Goal: Task Accomplishment & Management: Manage account settings

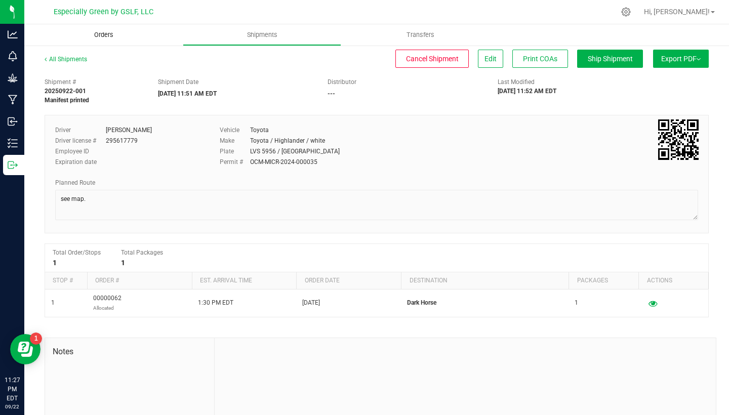
click at [105, 35] on span "Orders" at bounding box center [103, 34] width 47 height 9
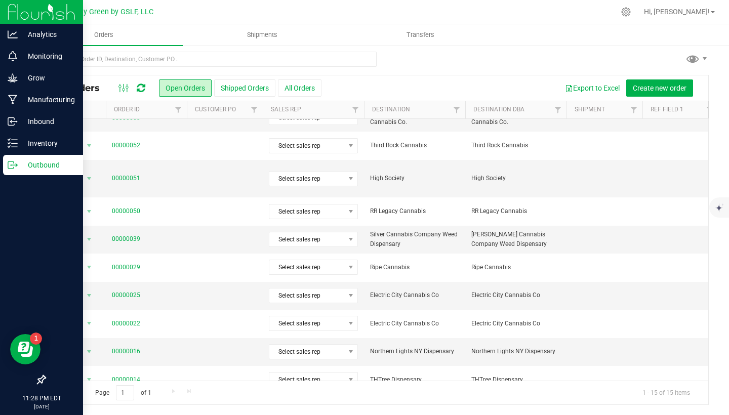
click at [57, 10] on img at bounding box center [42, 12] width 68 height 24
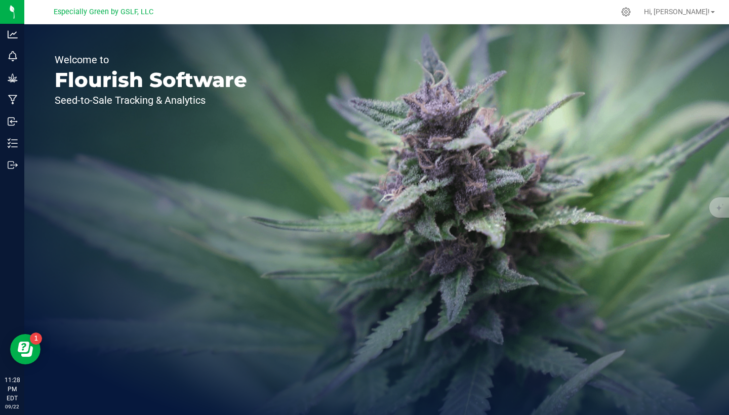
click at [108, 8] on span "Especially Green by GSLF, LLC" at bounding box center [104, 12] width 100 height 9
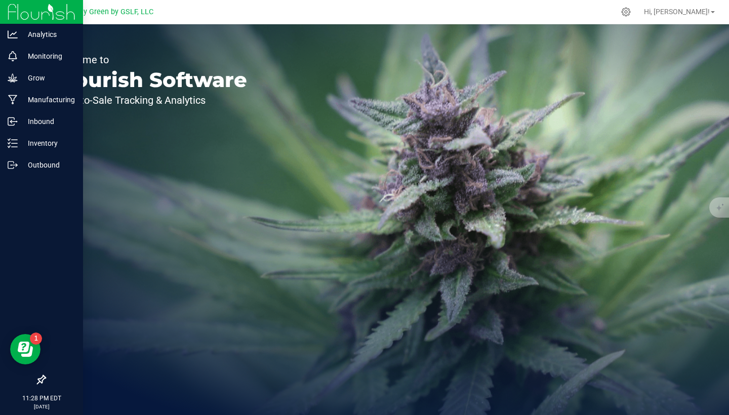
click at [22, 12] on img at bounding box center [42, 12] width 68 height 24
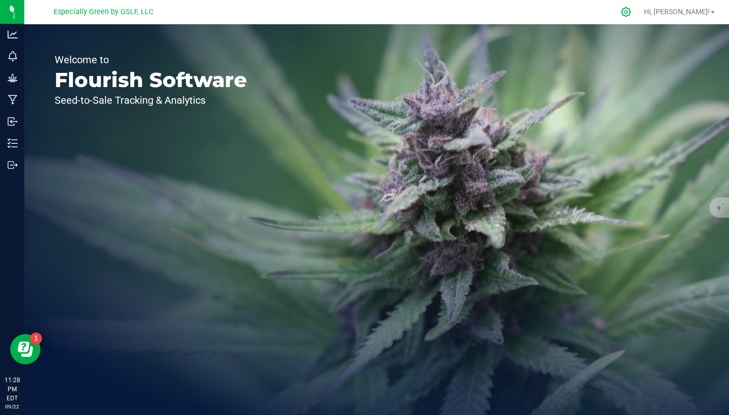
click at [631, 9] on icon at bounding box center [625, 12] width 11 height 11
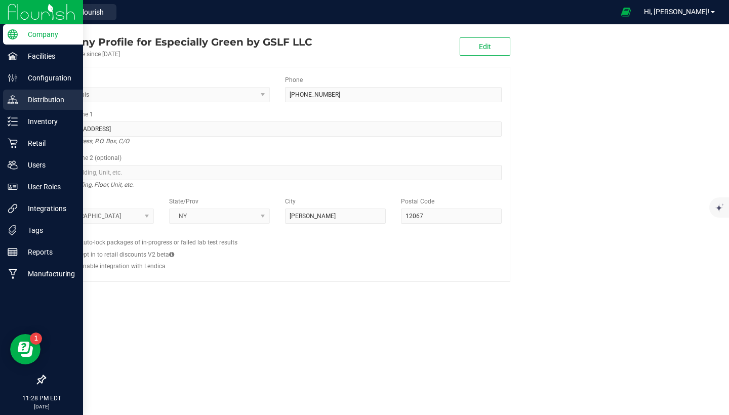
click at [56, 101] on p "Distribution" at bounding box center [48, 100] width 61 height 12
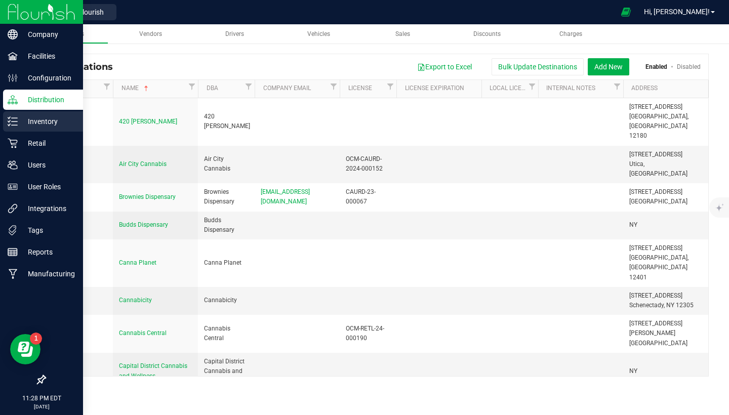
click at [49, 122] on p "Inventory" at bounding box center [48, 121] width 61 height 12
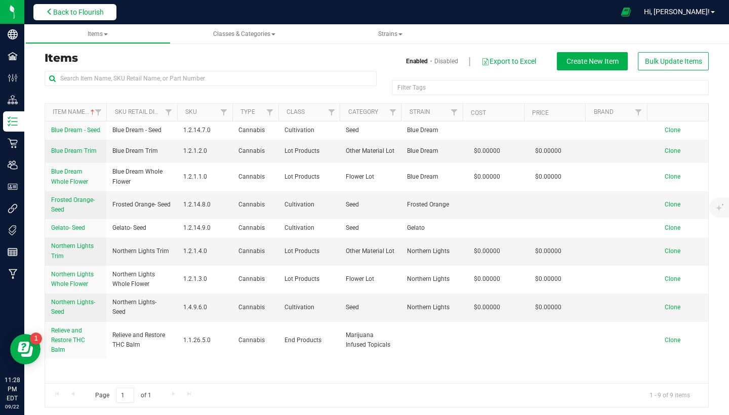
click at [73, 10] on span "Back to Flourish" at bounding box center [78, 12] width 51 height 8
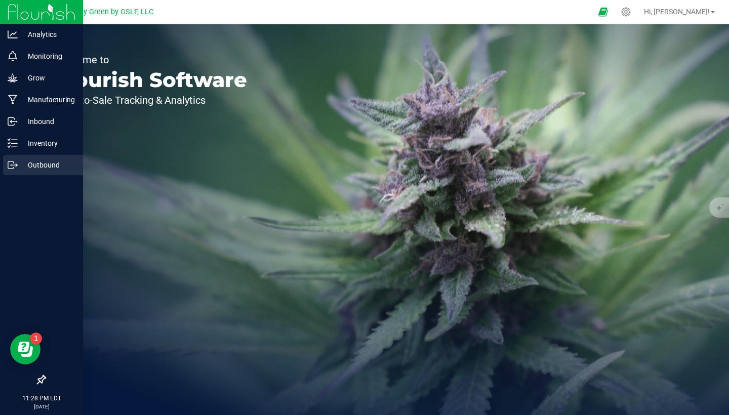
click at [19, 164] on p "Outbound" at bounding box center [48, 165] width 61 height 12
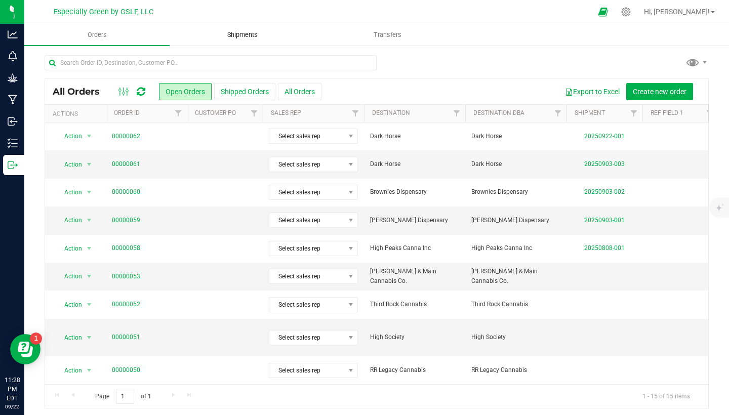
click at [249, 33] on span "Shipments" at bounding box center [243, 34] width 58 height 9
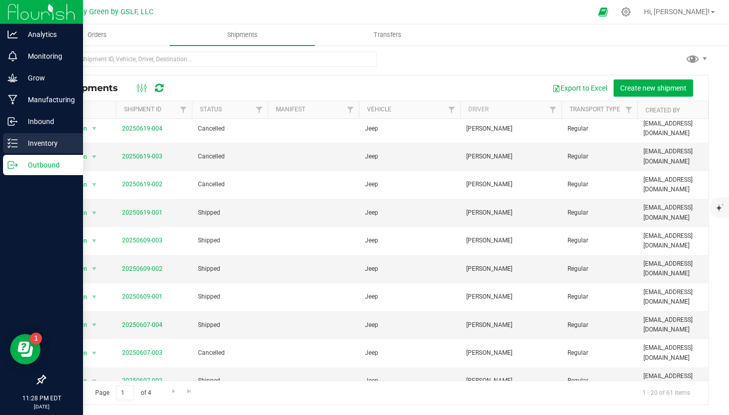
click at [41, 145] on p "Inventory" at bounding box center [48, 143] width 61 height 12
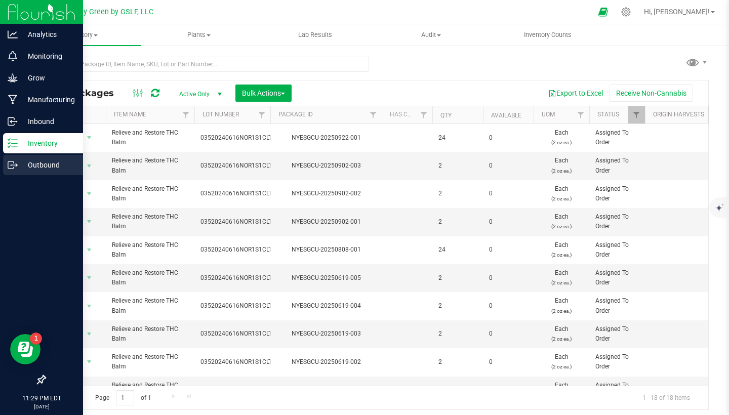
click at [23, 162] on p "Outbound" at bounding box center [48, 165] width 61 height 12
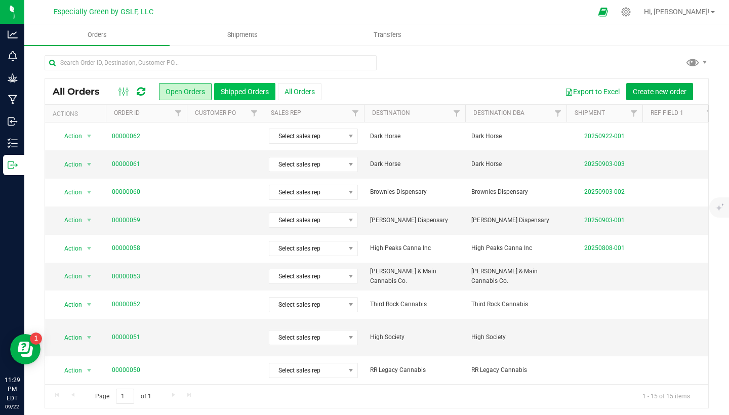
click at [238, 95] on button "Shipped Orders" at bounding box center [244, 91] width 61 height 17
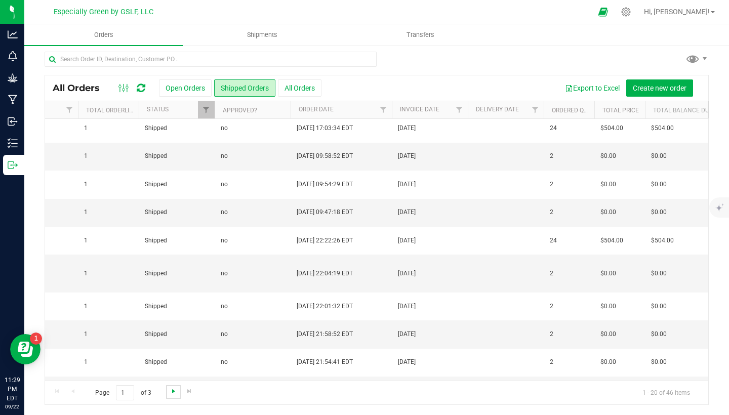
click at [174, 392] on span "Go to the next page" at bounding box center [173, 391] width 8 height 8
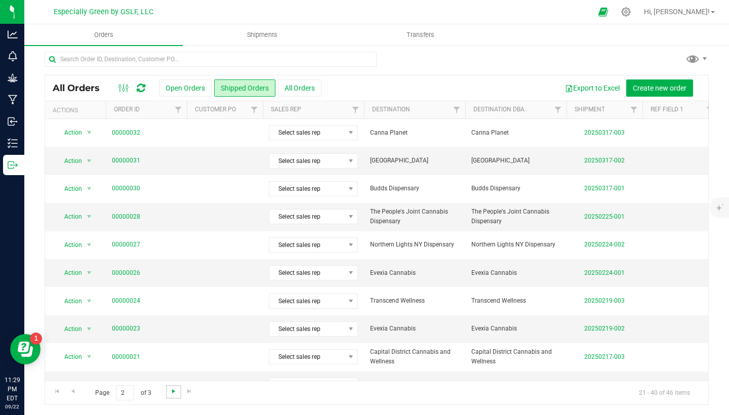
click at [173, 393] on span "Go to the next page" at bounding box center [173, 391] width 8 height 8
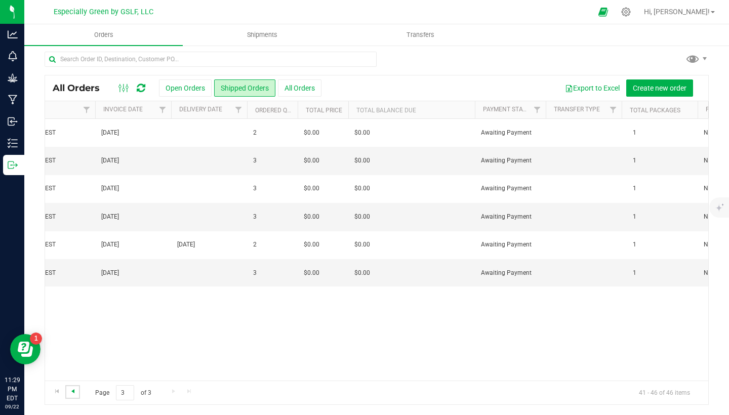
click at [70, 393] on span "Go to the previous page" at bounding box center [73, 391] width 8 height 8
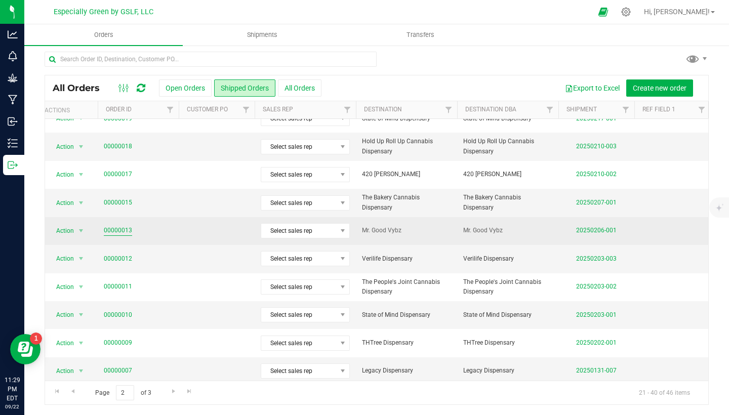
click at [120, 227] on link "00000013" at bounding box center [118, 231] width 28 height 10
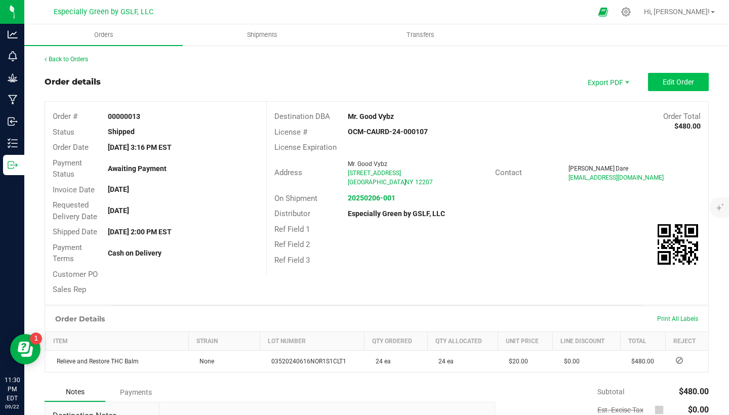
click at [661, 86] on button "Edit Order" at bounding box center [678, 82] width 61 height 18
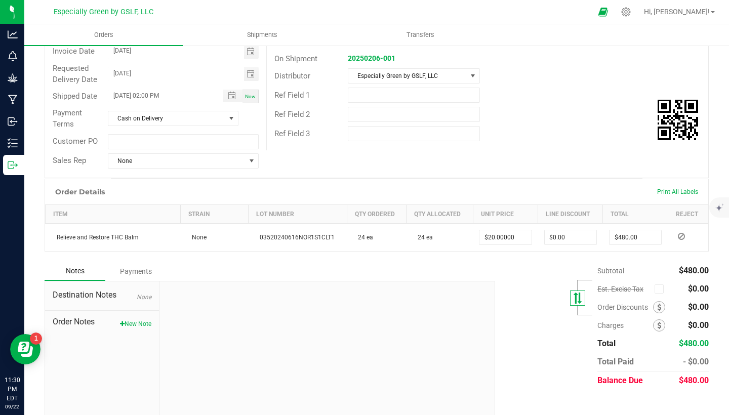
click at [577, 292] on icon at bounding box center [577, 297] width 11 height 11
click at [656, 289] on icon at bounding box center [658, 289] width 7 height 0
click at [0, 0] on input "checkbox" at bounding box center [0, 0] width 0 height 0
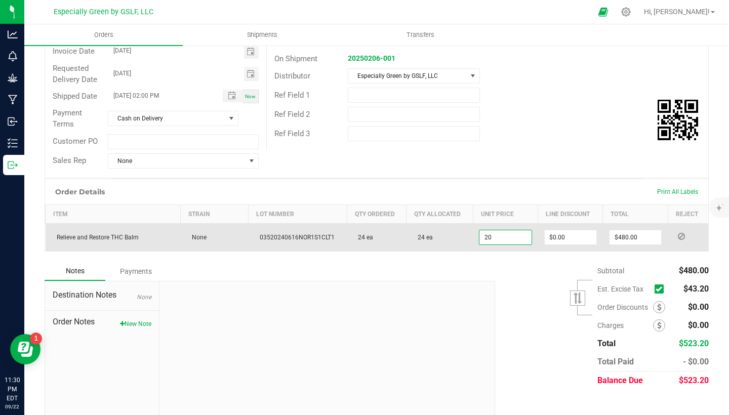
click at [490, 235] on input "20" at bounding box center [505, 237] width 52 height 14
type input "$18.00000"
type input "0"
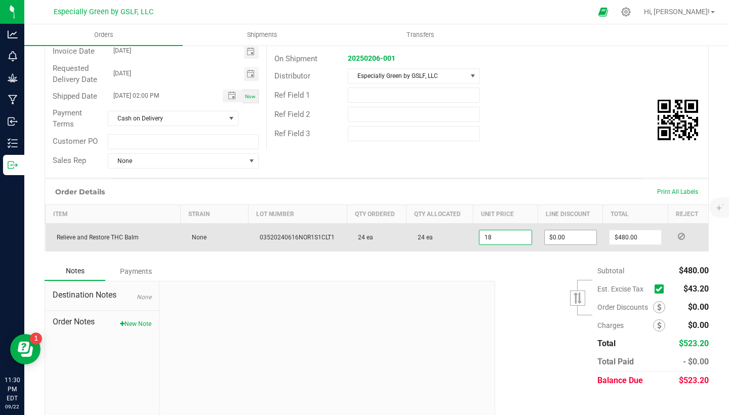
type input "$432.00"
click at [580, 232] on input "0" at bounding box center [570, 237] width 52 height 14
type input "$19.00000"
type input "0"
type input "$456.00"
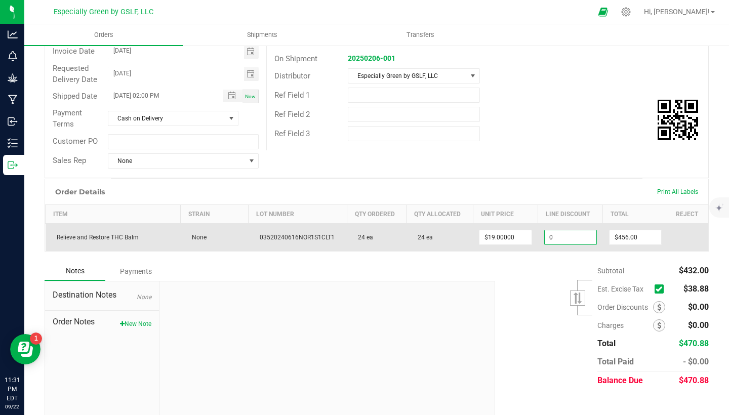
click at [562, 239] on input "0" at bounding box center [570, 237] width 52 height 14
click at [515, 233] on input "19" at bounding box center [505, 237] width 52 height 14
type input "$18.50000"
type input "0"
type input "$444.00"
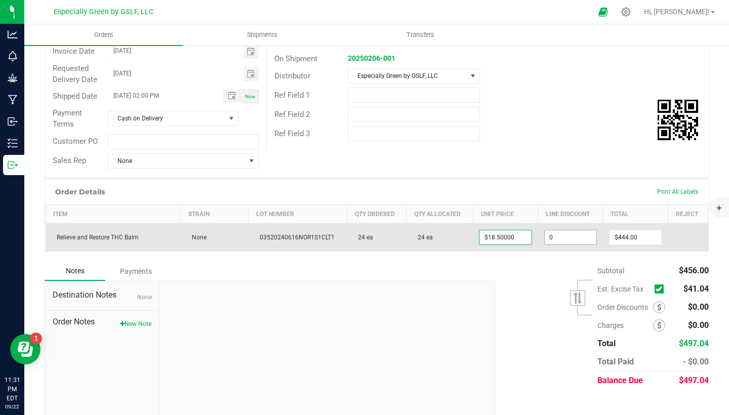
click at [556, 234] on input "0" at bounding box center [570, 237] width 52 height 14
click at [496, 234] on input "18.5" at bounding box center [505, 237] width 52 height 14
type input "$18.20000"
type input "0"
type input "$436.80"
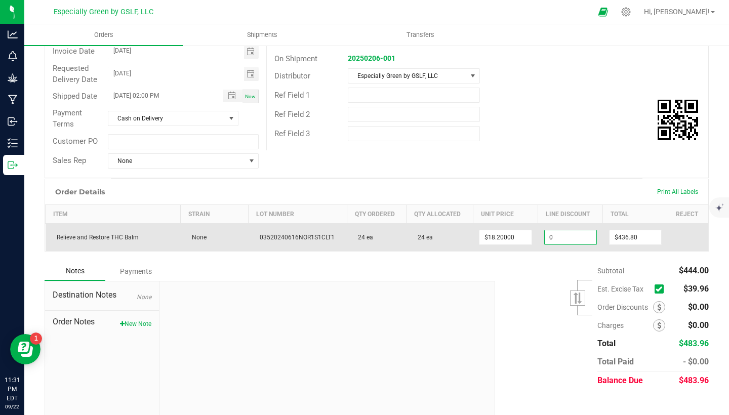
click at [559, 234] on input "0" at bounding box center [570, 237] width 52 height 14
click at [499, 236] on input "18.2" at bounding box center [505, 237] width 52 height 14
type input "$18.30000"
type input "0"
type input "$439.20"
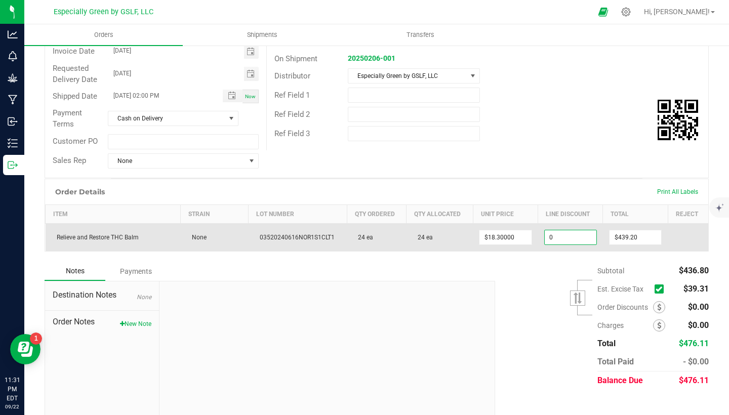
click at [552, 235] on input "0" at bounding box center [570, 237] width 52 height 14
click at [502, 232] on input "18.3" at bounding box center [505, 237] width 52 height 14
type input "$18.33000"
type input "0"
type input "$439.92"
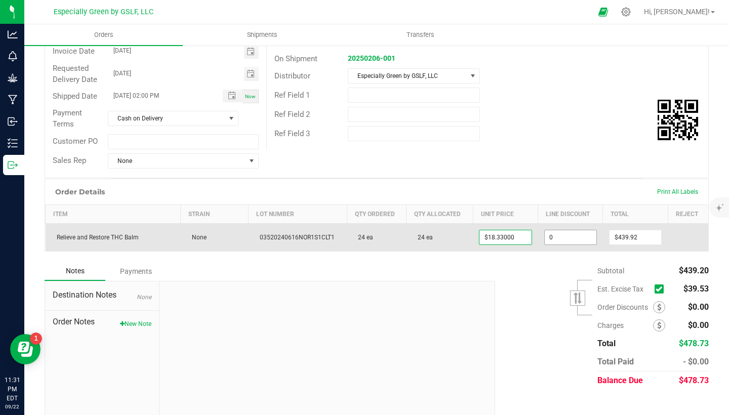
click at [584, 234] on input "0" at bounding box center [570, 237] width 52 height 14
click at [504, 233] on input "18.33" at bounding box center [505, 237] width 52 height 14
click at [497, 234] on input "18.33" at bounding box center [505, 237] width 52 height 14
click at [501, 234] on input "18.33" at bounding box center [505, 237] width 52 height 14
type input "$18.34000"
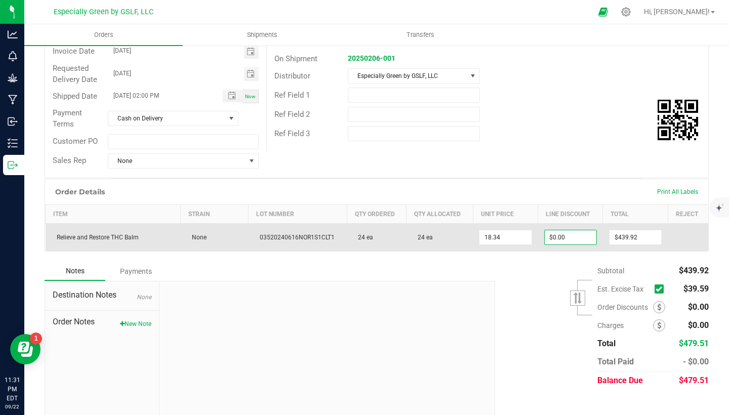
type input "0"
type input "$440.16"
click at [561, 233] on input "0" at bounding box center [570, 237] width 52 height 14
click at [507, 234] on input "18.34" at bounding box center [505, 237] width 52 height 14
type input "$18.35000"
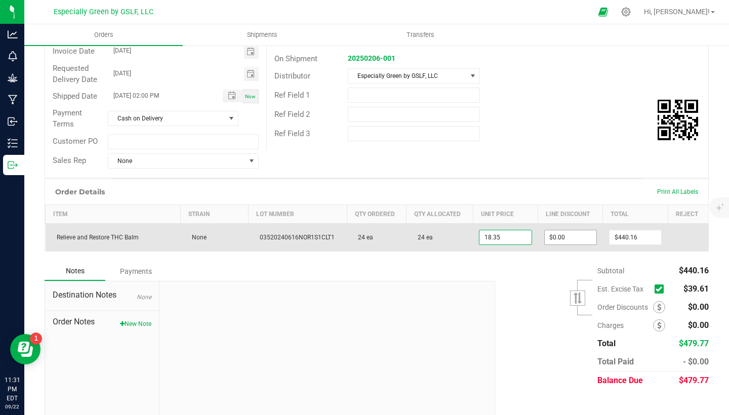
type input "0"
type input "$440.40"
click at [561, 233] on input "0" at bounding box center [570, 237] width 52 height 14
click at [506, 232] on input "18.35" at bounding box center [505, 237] width 52 height 14
click at [519, 232] on input "18.35" at bounding box center [505, 237] width 52 height 14
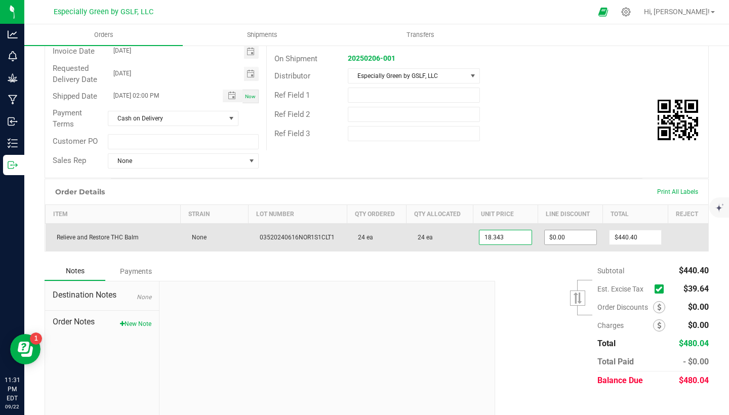
type input "$18.34300"
type input "0"
type input "$440.23"
click at [565, 233] on input "0" at bounding box center [570, 237] width 52 height 14
click at [514, 235] on input "18.343" at bounding box center [505, 237] width 52 height 14
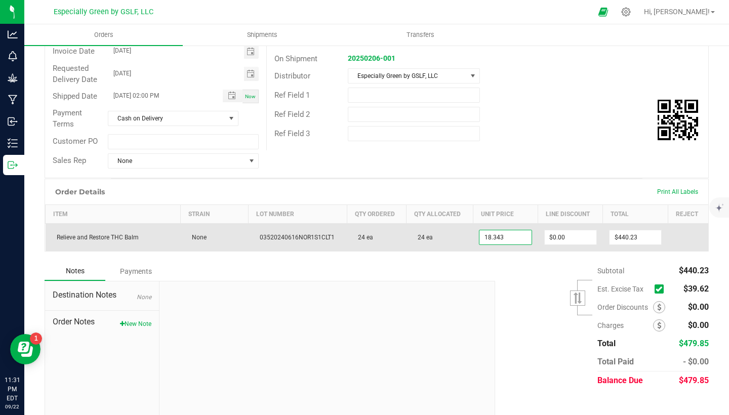
click at [502, 235] on input "18.343" at bounding box center [505, 237] width 52 height 14
type input "$18.34800"
type input "0"
type input "$440.35"
click at [559, 236] on input "0" at bounding box center [570, 237] width 52 height 14
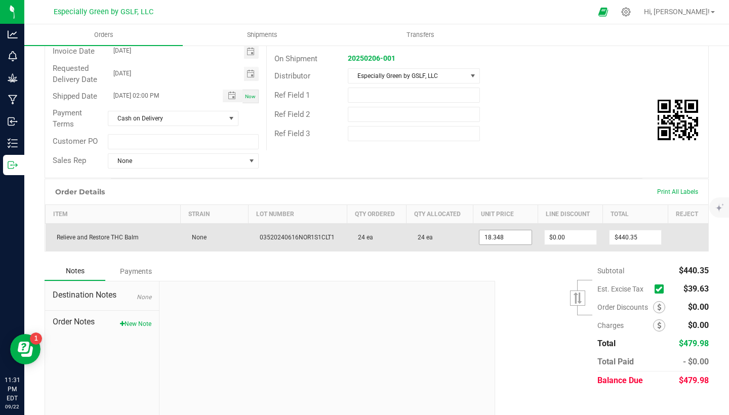
click at [510, 233] on input "18.348" at bounding box center [505, 237] width 52 height 14
type input "$18.34900"
type input "0"
type input "$440.38"
click at [556, 230] on input "0" at bounding box center [570, 237] width 52 height 14
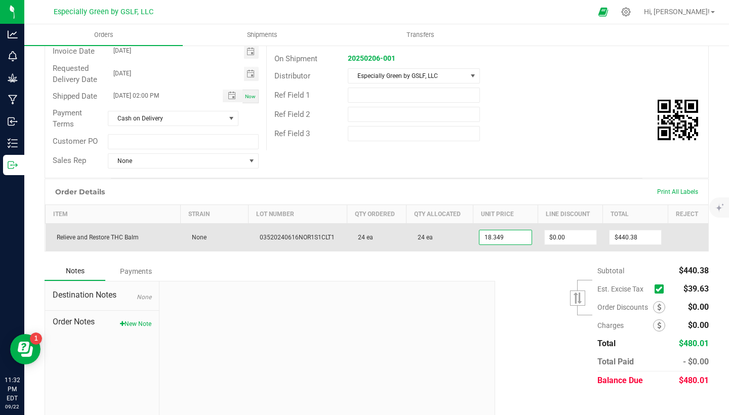
click at [508, 234] on input "18.349" at bounding box center [505, 237] width 52 height 14
click at [510, 231] on input "18.349" at bounding box center [505, 237] width 52 height 14
click at [512, 235] on input "18.349" at bounding box center [505, 237] width 52 height 14
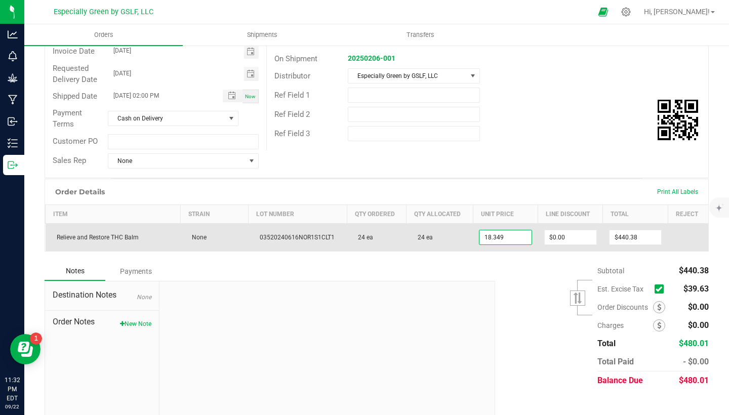
click at [512, 235] on input "18.349" at bounding box center [505, 237] width 52 height 14
type input "$21.00000"
type input "0"
type input "$504.00"
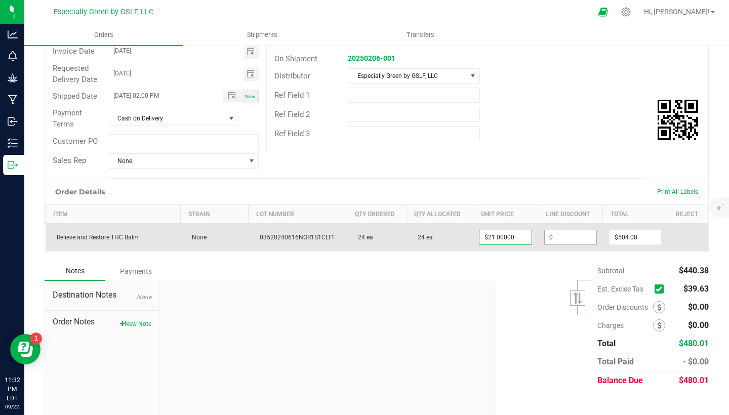
click at [569, 235] on input "0" at bounding box center [570, 237] width 52 height 14
click at [497, 238] on input "21" at bounding box center [505, 237] width 52 height 14
type input "$13.34000"
type input "320.15999999999997"
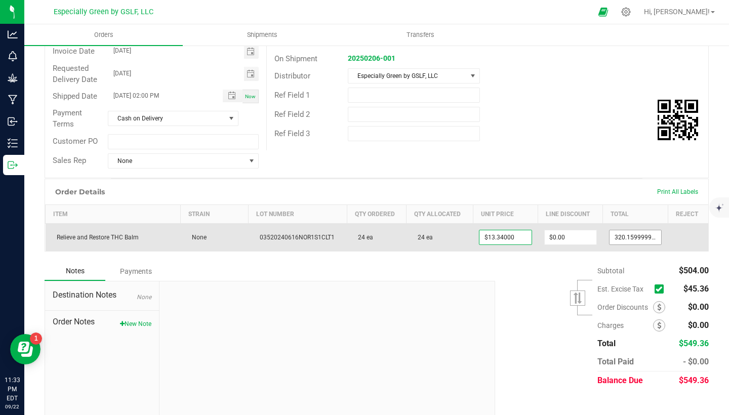
click at [644, 238] on input "320.15999999999997" at bounding box center [635, 237] width 52 height 14
click at [585, 226] on td "$0.00" at bounding box center [570, 237] width 65 height 28
type input "0"
click at [585, 232] on input "0" at bounding box center [570, 237] width 52 height 14
type input "13.34"
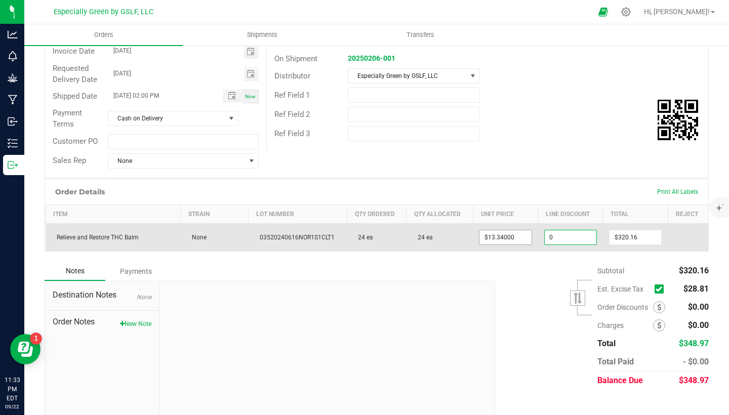
type input "$0.00"
click at [519, 235] on input "13.34" at bounding box center [505, 237] width 52 height 14
type input "0"
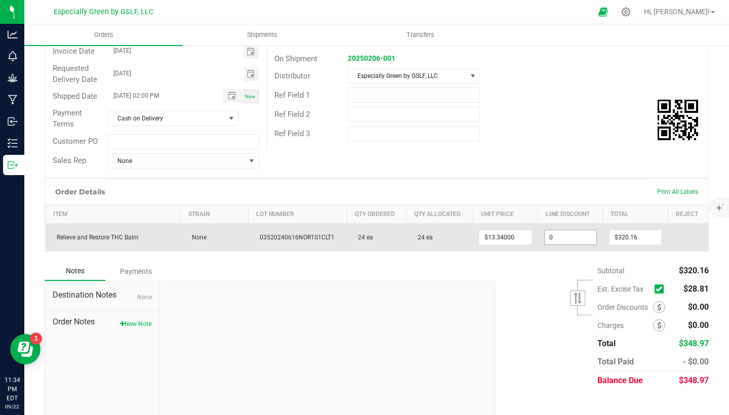
click at [554, 236] on input "0" at bounding box center [570, 237] width 52 height 14
click at [578, 233] on input "0" at bounding box center [570, 237] width 52 height 14
type input "13.34"
type input "$0.00"
click at [508, 235] on input "13.34" at bounding box center [505, 237] width 52 height 14
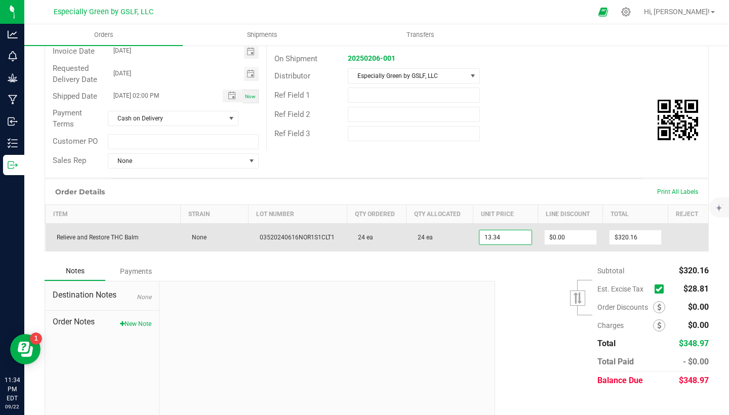
click at [508, 235] on input "13.34" at bounding box center [505, 237] width 52 height 14
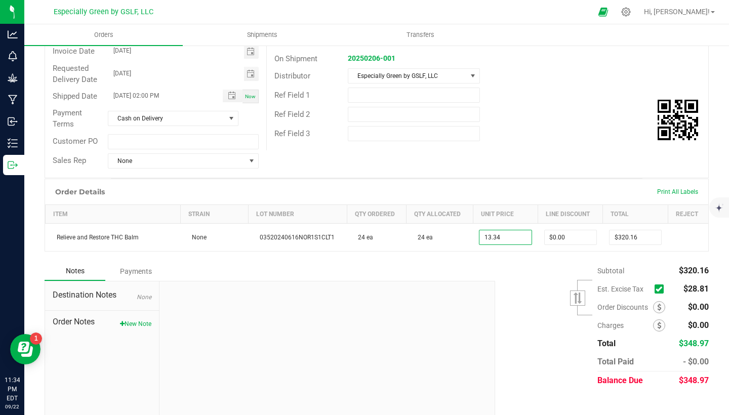
click at [508, 235] on input "13.34" at bounding box center [505, 237] width 52 height 14
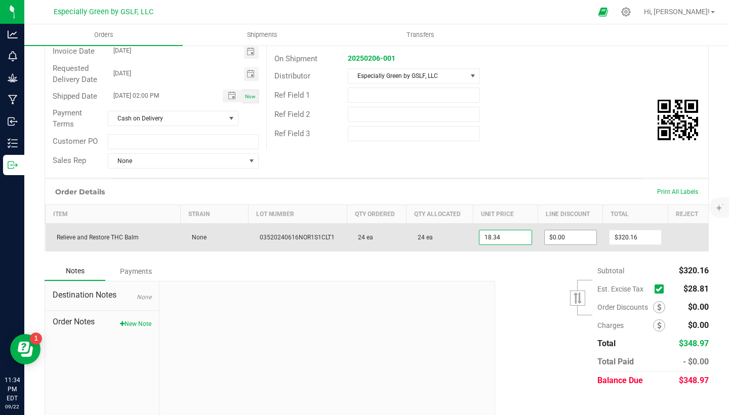
type input "$18.34000"
type input "0"
type input "$440.16"
click at [551, 232] on input "0" at bounding box center [570, 237] width 52 height 14
click at [500, 235] on input "18.34" at bounding box center [505, 237] width 52 height 14
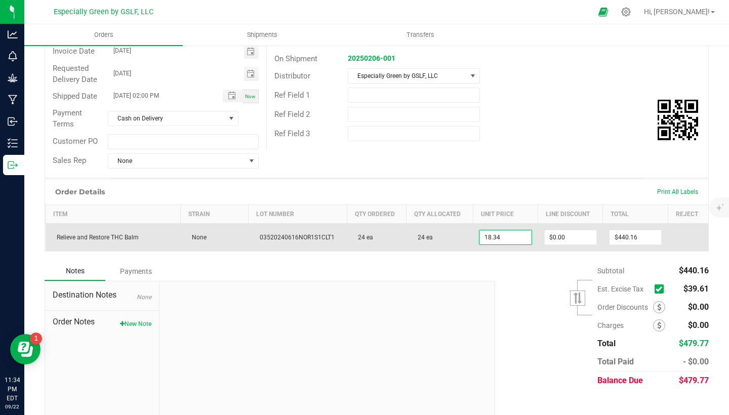
click at [501, 235] on input "18.34" at bounding box center [505, 237] width 52 height 14
type input "$18.34400"
type input "0"
type input "$440.26"
click at [550, 233] on input "0" at bounding box center [570, 237] width 52 height 14
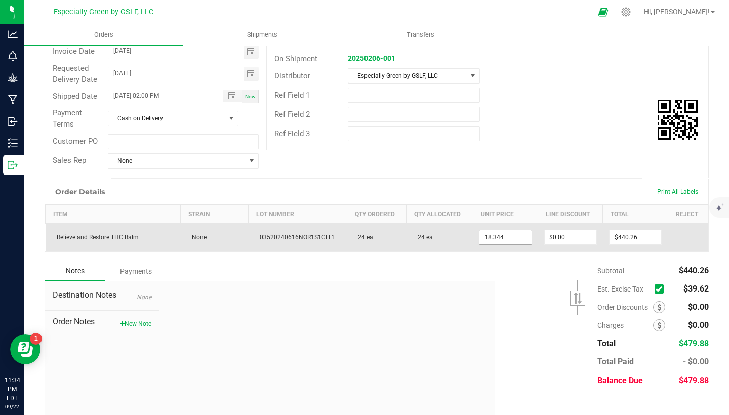
click at [512, 233] on input "18.344" at bounding box center [505, 237] width 52 height 14
click at [507, 234] on input "18.344" at bounding box center [505, 237] width 52 height 14
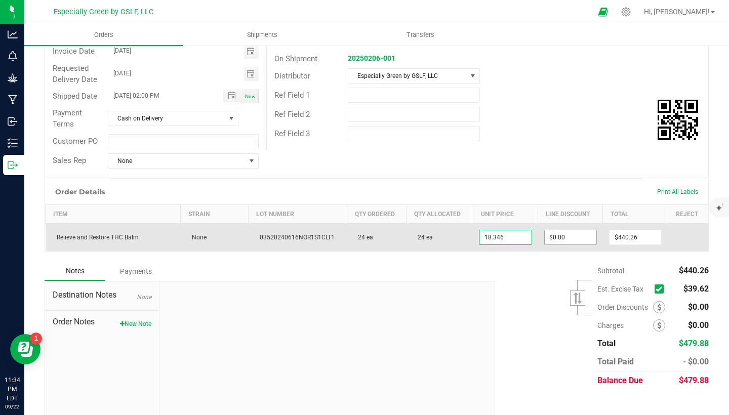
type input "$18.34600"
type input "0"
type input "$440.30"
click at [560, 236] on input "0" at bounding box center [570, 237] width 52 height 14
click at [519, 233] on input "18.346" at bounding box center [505, 237] width 52 height 14
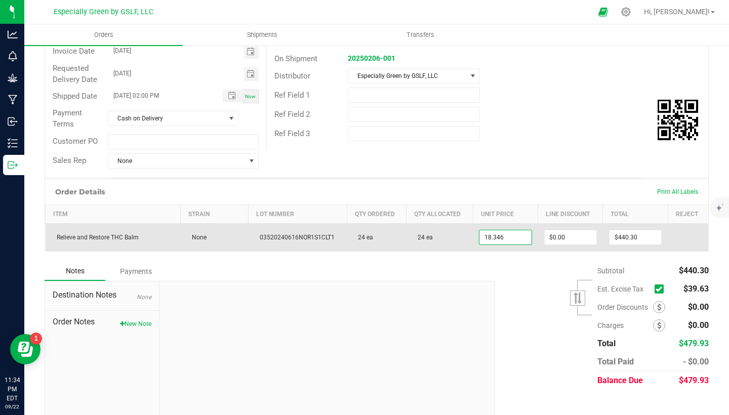
click at [519, 233] on input "18.346" at bounding box center [505, 237] width 52 height 14
click at [504, 233] on input "18.346" at bounding box center [505, 237] width 52 height 14
type input "$18.34800"
type input "0"
type input "$440.35"
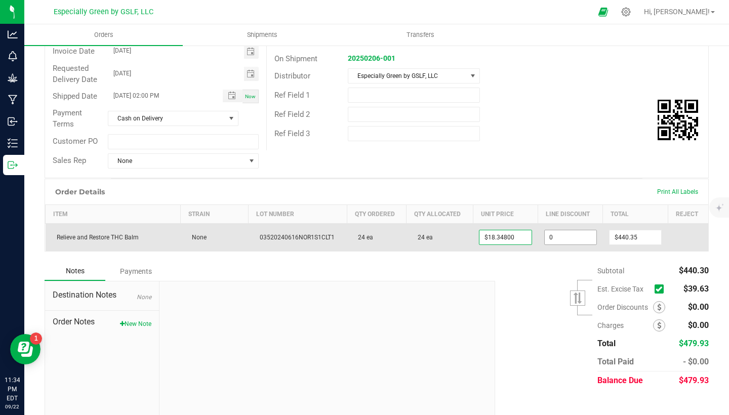
click at [563, 236] on input "0" at bounding box center [570, 237] width 52 height 14
click at [505, 234] on input "18.348" at bounding box center [505, 237] width 52 height 14
click at [513, 234] on input "18.348" at bounding box center [505, 237] width 52 height 14
type input "$18.34880"
type input "0"
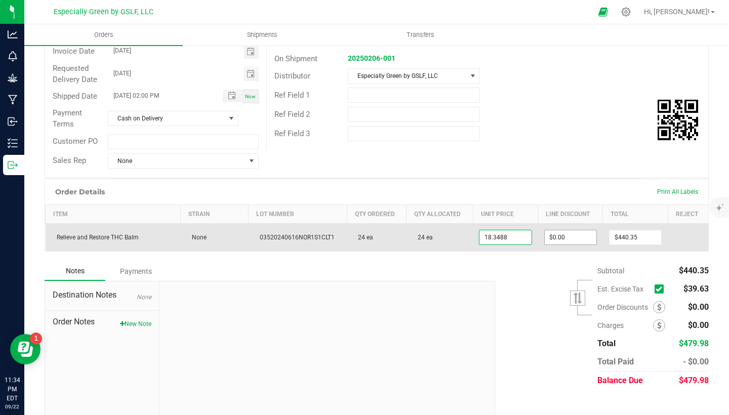
type input "$440.37"
click at [569, 236] on input "0" at bounding box center [570, 237] width 52 height 14
click at [514, 237] on input "18.3488" at bounding box center [505, 237] width 52 height 14
type input "$19.00000"
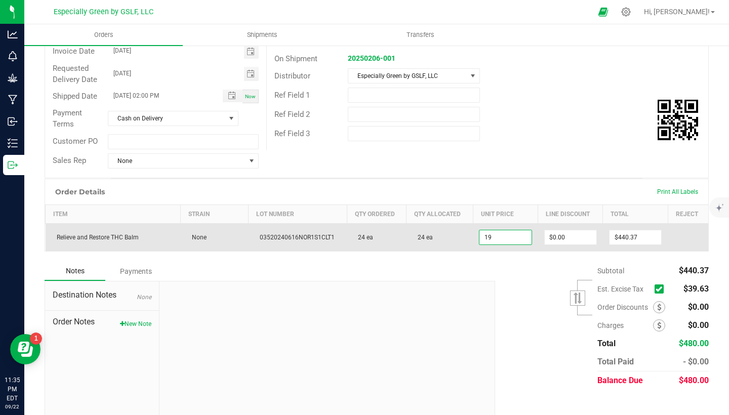
type input "$456.00"
click at [587, 242] on td "$0.00" at bounding box center [570, 237] width 65 height 28
type input "0"
click at [583, 237] on input "0" at bounding box center [570, 237] width 52 height 14
click at [515, 233] on input "19" at bounding box center [505, 237] width 52 height 14
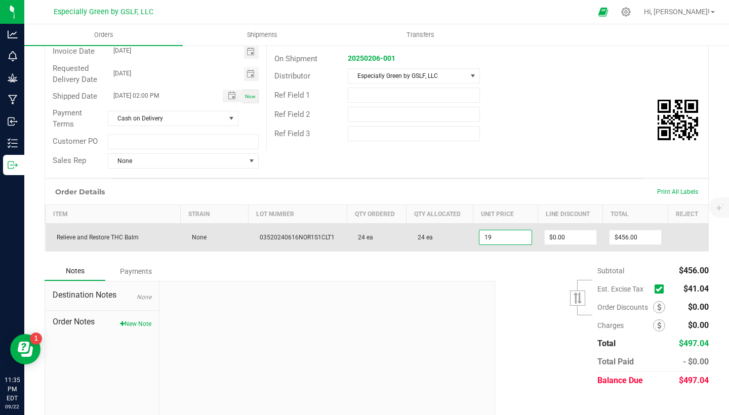
click at [515, 233] on input "19" at bounding box center [505, 237] width 52 height 14
type input "$21.00000"
type input "0"
type input "$504.00"
click at [550, 231] on input "0" at bounding box center [570, 237] width 52 height 14
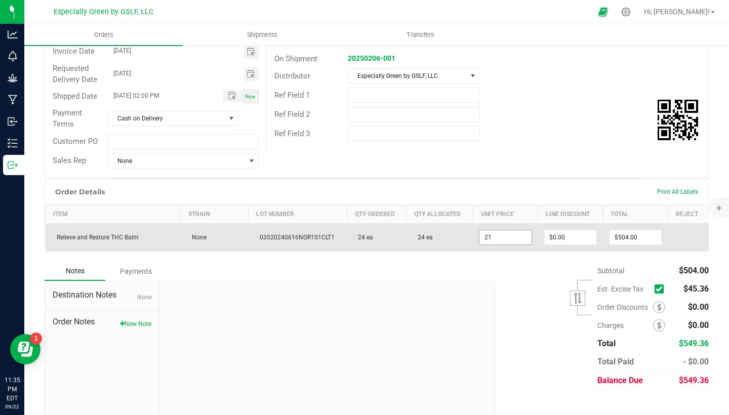
click at [510, 235] on input "21" at bounding box center [505, 237] width 52 height 14
type input "$19.00000"
type input "0"
type input "$456.00"
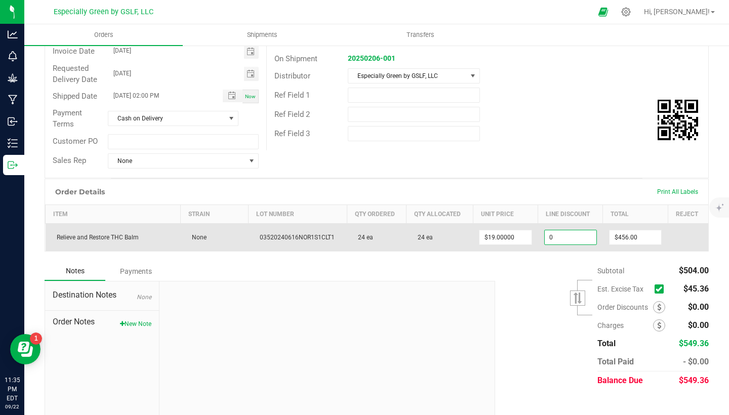
click at [549, 235] on input "0" at bounding box center [570, 237] width 52 height 14
click at [492, 236] on input "19" at bounding box center [505, 237] width 52 height 14
click at [502, 236] on input "19" at bounding box center [505, 237] width 52 height 14
type input "$18.00000"
type input "0"
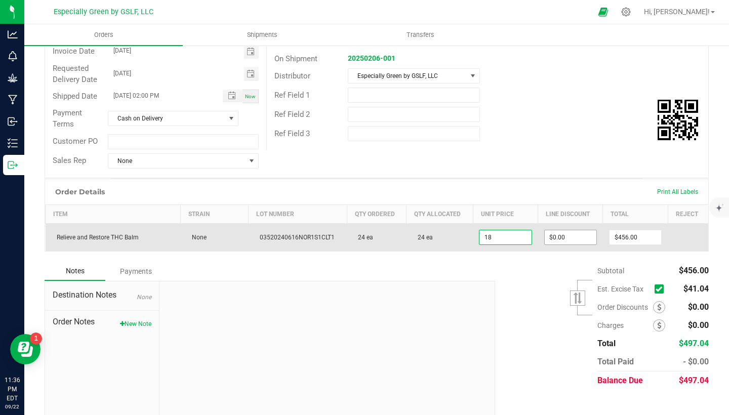
type input "$432.00"
click at [564, 234] on input "0" at bounding box center [570, 237] width 52 height 14
click at [508, 237] on input "18" at bounding box center [505, 237] width 52 height 14
type input "$18.50000"
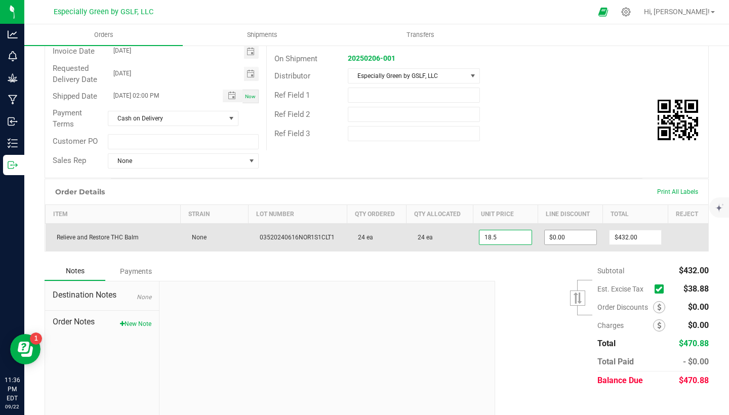
type input "0"
type input "$444.00"
click at [558, 231] on input "0" at bounding box center [570, 237] width 52 height 14
click at [507, 237] on input "18.5" at bounding box center [505, 237] width 52 height 14
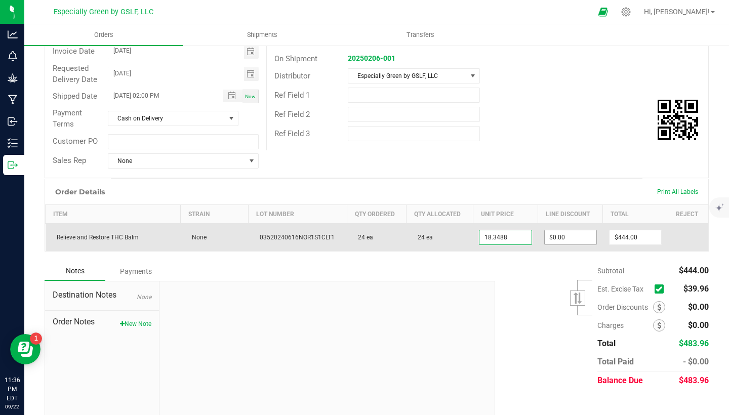
type input "$18.34880"
type input "0"
type input "$440.37"
click at [557, 233] on input "0" at bounding box center [570, 237] width 52 height 14
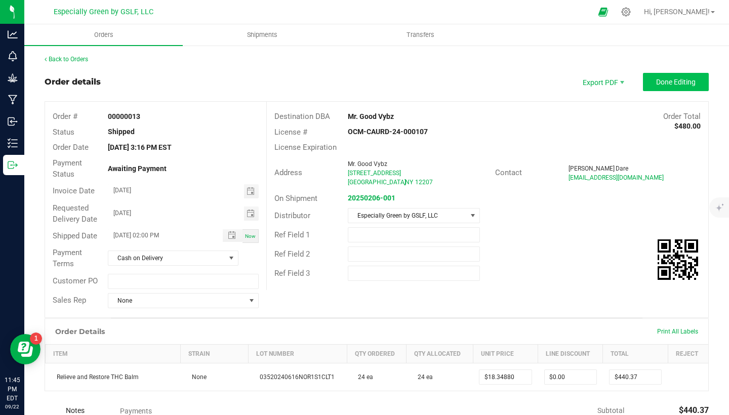
click at [653, 75] on button "Done Editing" at bounding box center [676, 82] width 66 height 18
